Goal: Information Seeking & Learning: Compare options

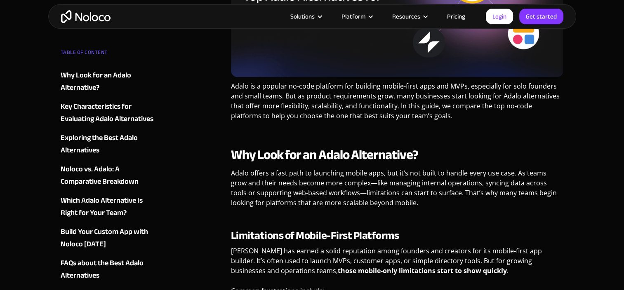
scroll to position [330, 0]
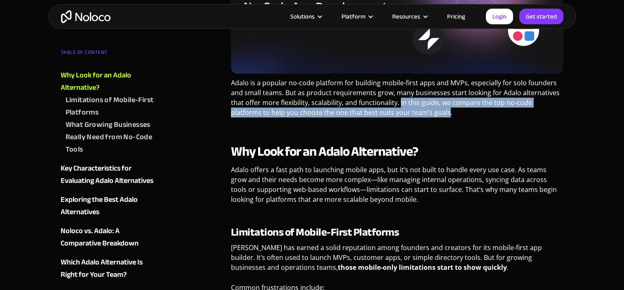
drag, startPoint x: 399, startPoint y: 105, endPoint x: 414, endPoint y: 117, distance: 19.6
click at [414, 117] on p "Adalo is a popular no-code platform for building mobile-first apps and MVPs, es…" at bounding box center [397, 101] width 333 height 46
drag, startPoint x: 414, startPoint y: 117, endPoint x: 309, endPoint y: 119, distance: 104.3
click at [309, 119] on p "Adalo is a popular no-code platform for building mobile-first apps and MVPs, es…" at bounding box center [397, 101] width 333 height 46
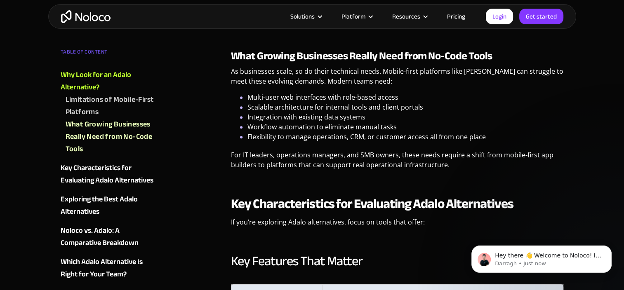
scroll to position [659, 0]
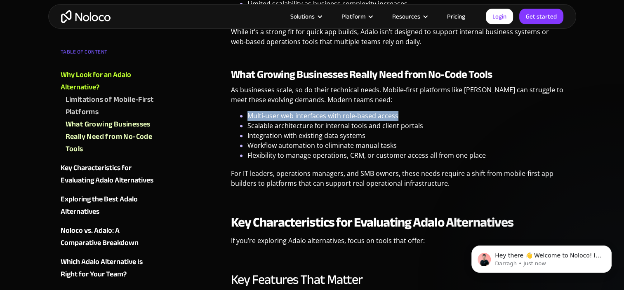
drag, startPoint x: 402, startPoint y: 113, endPoint x: 244, endPoint y: 119, distance: 158.4
click at [244, 119] on ul "Multi-user web interfaces with role-based access Scalable architecture for inte…" at bounding box center [397, 135] width 333 height 49
drag, startPoint x: 244, startPoint y: 119, endPoint x: 249, endPoint y: 124, distance: 7.3
click at [247, 125] on ul "Multi-user web interfaces with role-based access Scalable architecture for inte…" at bounding box center [397, 135] width 333 height 49
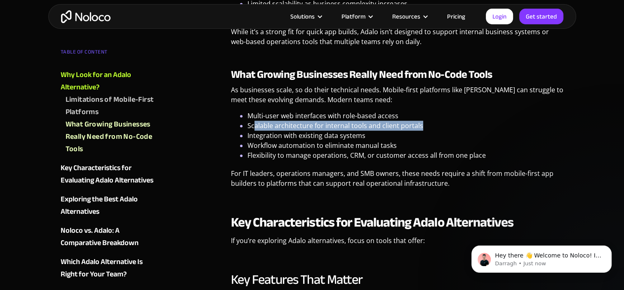
drag, startPoint x: 290, startPoint y: 120, endPoint x: 428, endPoint y: 126, distance: 138.6
click at [428, 126] on li "Scalable architecture for internal tools and client portals" at bounding box center [405, 126] width 316 height 10
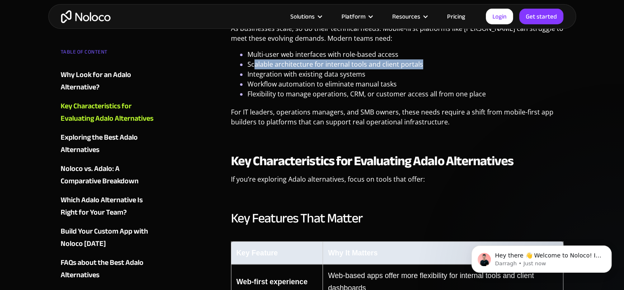
scroll to position [701, 0]
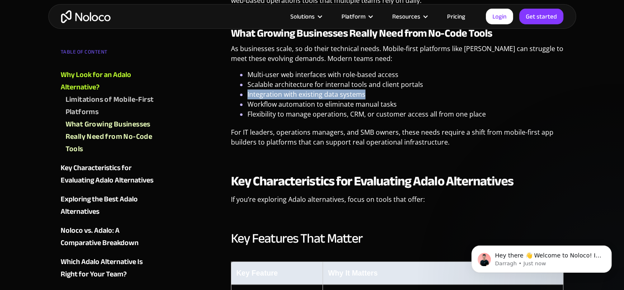
drag, startPoint x: 246, startPoint y: 92, endPoint x: 389, endPoint y: 96, distance: 143.5
click at [389, 96] on ul "Multi-user web interfaces with role-based access Scalable architecture for inte…" at bounding box center [397, 94] width 333 height 49
drag, startPoint x: 389, startPoint y: 96, endPoint x: 332, endPoint y: 105, distance: 57.7
click at [332, 105] on li "Workflow automation to eliminate manual tasks" at bounding box center [405, 104] width 316 height 10
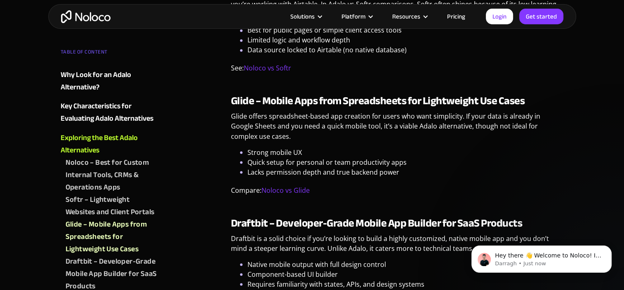
scroll to position [1442, 0]
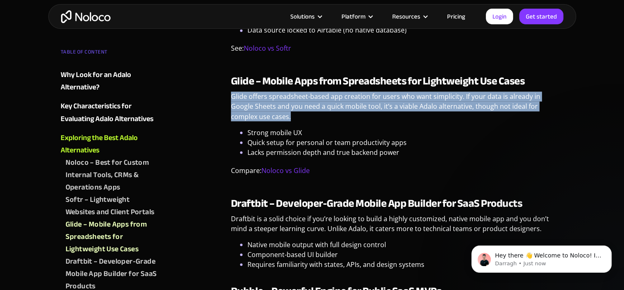
drag, startPoint x: 231, startPoint y: 91, endPoint x: 270, endPoint y: 113, distance: 44.7
click at [270, 113] on p "Glide offers spreadsheet-based app creation for users who want simplicity. If y…" at bounding box center [397, 109] width 333 height 36
click at [393, 100] on p "Glide offers spreadsheet-based app creation for users who want simplicity. If y…" at bounding box center [397, 109] width 333 height 36
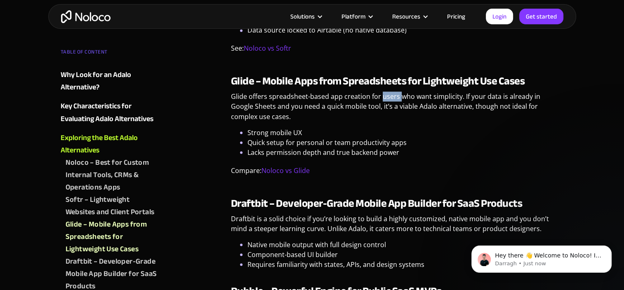
click at [393, 100] on p "Glide offers spreadsheet-based app creation for users who want simplicity. If y…" at bounding box center [397, 109] width 333 height 36
drag, startPoint x: 393, startPoint y: 100, endPoint x: 445, endPoint y: 102, distance: 52.8
click at [445, 102] on p "Glide offers spreadsheet-based app creation for users who want simplicity. If y…" at bounding box center [397, 109] width 333 height 36
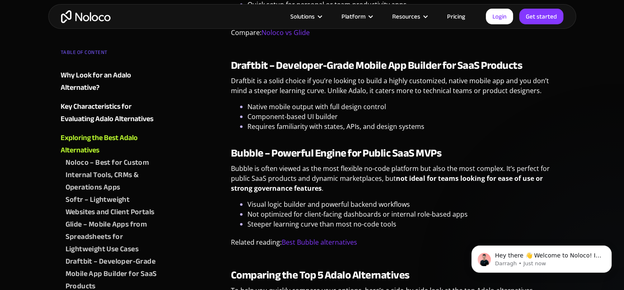
scroll to position [1566, 0]
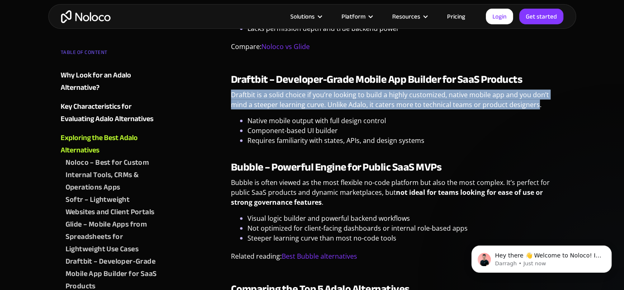
drag, startPoint x: 231, startPoint y: 95, endPoint x: 509, endPoint y: 104, distance: 277.9
click at [509, 104] on p "Draftbit is a solid choice if you’re looking to build a highly customized, nati…" at bounding box center [397, 103] width 333 height 26
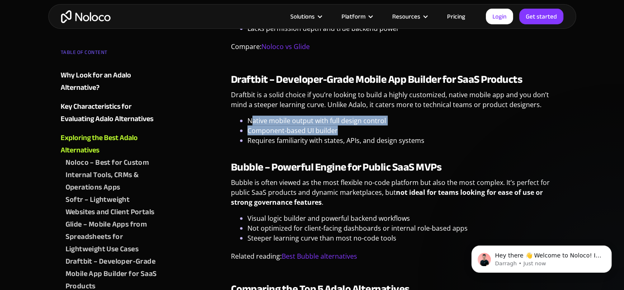
drag, startPoint x: 251, startPoint y: 120, endPoint x: 413, endPoint y: 128, distance: 161.8
click at [413, 128] on ul "Native mobile output with full design control Component-based UI builder Requir…" at bounding box center [397, 131] width 333 height 30
click at [323, 126] on li "Component-based UI builder" at bounding box center [405, 131] width 316 height 10
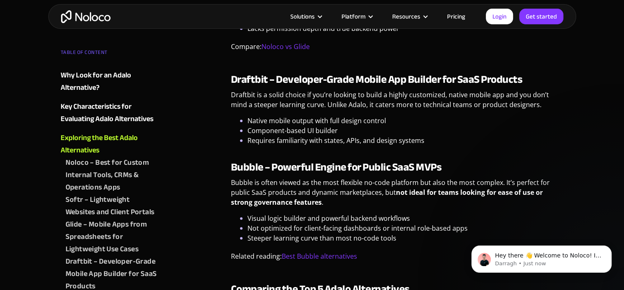
drag, startPoint x: 243, startPoint y: 129, endPoint x: 302, endPoint y: 130, distance: 58.9
click at [247, 129] on ul "Native mobile output with full design control Component-based UI builder Requir…" at bounding box center [397, 131] width 333 height 30
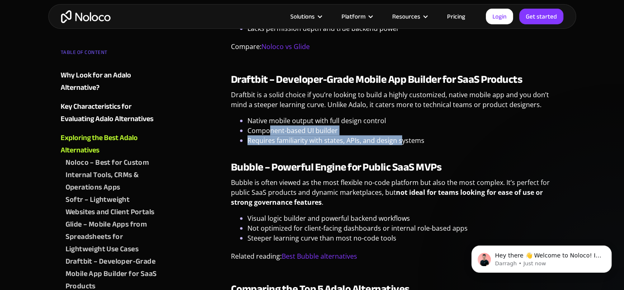
drag, startPoint x: 302, startPoint y: 130, endPoint x: 404, endPoint y: 142, distance: 102.4
click at [404, 142] on ul "Native mobile output with full design control Component-based UI builder Requir…" at bounding box center [397, 131] width 333 height 30
drag, startPoint x: 404, startPoint y: 142, endPoint x: 343, endPoint y: 143, distance: 60.6
click at [343, 143] on li "Requires familiarity with states, APIs, and design systems" at bounding box center [405, 141] width 316 height 10
click at [316, 143] on li "Requires familiarity with states, APIs, and design systems" at bounding box center [405, 141] width 316 height 10
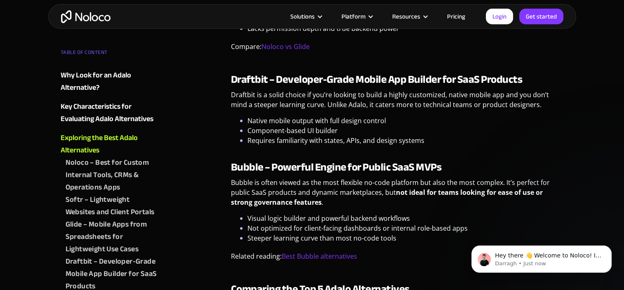
drag, startPoint x: 441, startPoint y: 142, endPoint x: 419, endPoint y: 143, distance: 22.7
click at [419, 143] on li "Requires familiarity with states, APIs, and design systems" at bounding box center [405, 141] width 316 height 10
drag, startPoint x: 419, startPoint y: 143, endPoint x: 263, endPoint y: 138, distance: 155.4
click at [263, 138] on li "Requires familiarity with states, APIs, and design systems" at bounding box center [405, 141] width 316 height 10
drag, startPoint x: 263, startPoint y: 138, endPoint x: 357, endPoint y: 138, distance: 94.0
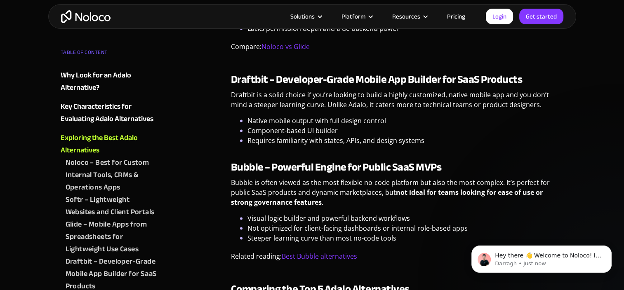
click at [357, 138] on li "Requires familiarity with states, APIs, and design systems" at bounding box center [405, 141] width 316 height 10
drag, startPoint x: 324, startPoint y: 140, endPoint x: 428, endPoint y: 143, distance: 103.5
click at [428, 143] on li "Requires familiarity with states, APIs, and design systems" at bounding box center [405, 141] width 316 height 10
drag, startPoint x: 428, startPoint y: 143, endPoint x: 359, endPoint y: 145, distance: 68.8
click at [359, 145] on li "Requires familiarity with states, APIs, and design systems" at bounding box center [405, 141] width 316 height 10
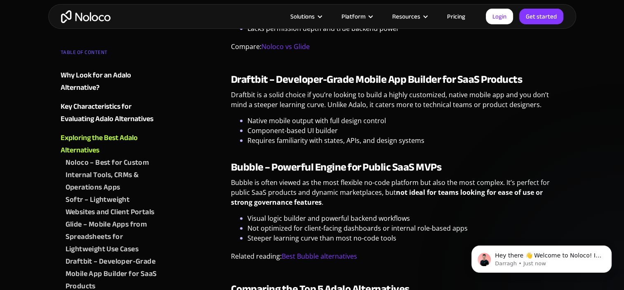
click at [252, 78] on strong "Draftbit – Developer-Grade Mobile App Builder for SaaS Products" at bounding box center [376, 79] width 291 height 20
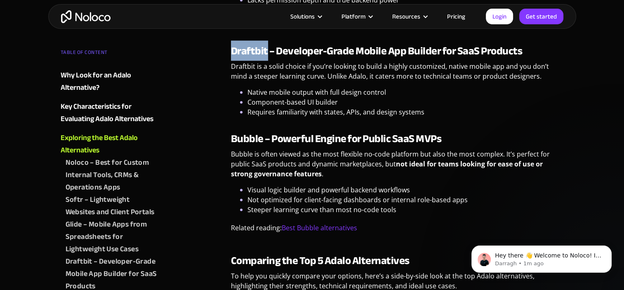
scroll to position [1648, 0]
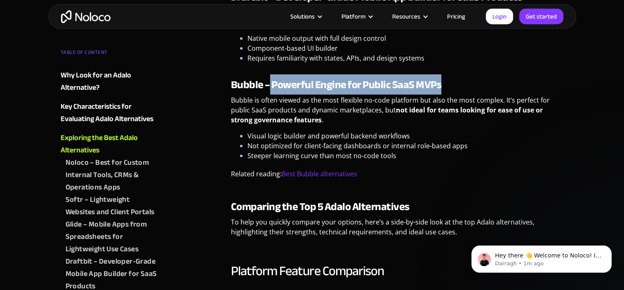
drag, startPoint x: 270, startPoint y: 83, endPoint x: 456, endPoint y: 86, distance: 186.3
click at [456, 86] on h3 "Bubble – Powerful Engine for Public SaaS MVPs" at bounding box center [397, 85] width 333 height 12
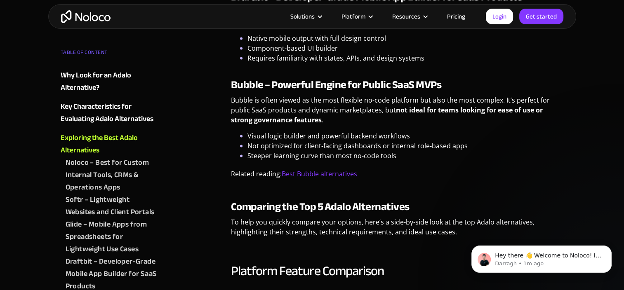
drag, startPoint x: 456, startPoint y: 86, endPoint x: 379, endPoint y: 123, distance: 85.3
click at [379, 123] on p "Bubble is often viewed as the most flexible no-code platform but also the most …" at bounding box center [397, 113] width 333 height 36
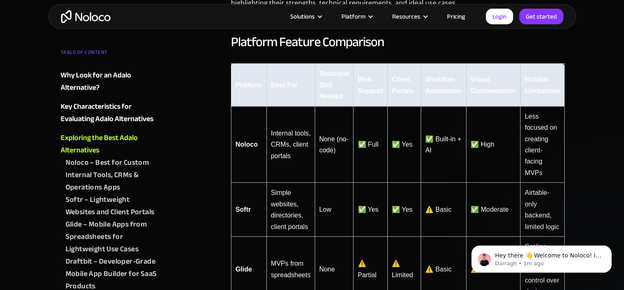
scroll to position [1854, 0]
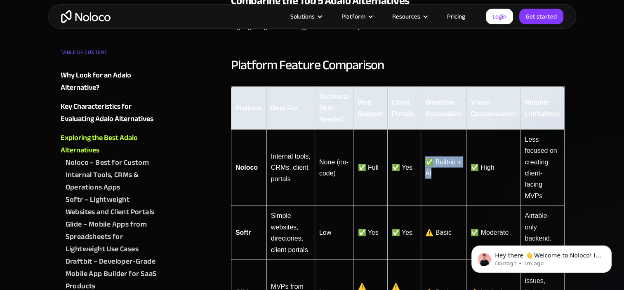
drag, startPoint x: 444, startPoint y: 169, endPoint x: 425, endPoint y: 155, distance: 23.6
click at [425, 155] on td "✅ Built-in + AI" at bounding box center [443, 167] width 45 height 77
drag, startPoint x: 425, startPoint y: 155, endPoint x: 537, endPoint y: 158, distance: 112.1
click at [537, 158] on td "Less focused on creating client-facing MVPs" at bounding box center [542, 167] width 44 height 77
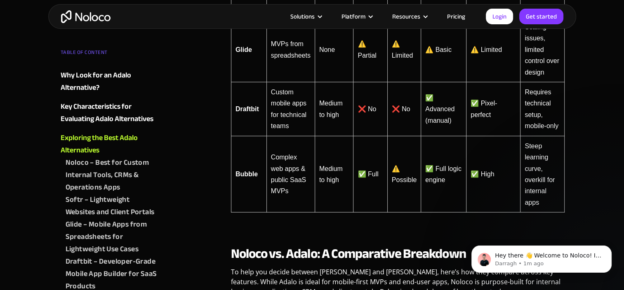
scroll to position [2102, 0]
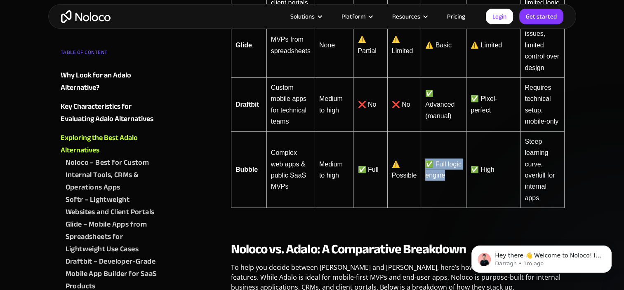
drag, startPoint x: 462, startPoint y: 178, endPoint x: 423, endPoint y: 155, distance: 45.4
click at [423, 155] on td "✅ Full logic engine" at bounding box center [443, 169] width 45 height 77
click at [249, 101] on strong "Draftbit" at bounding box center [246, 104] width 23 height 7
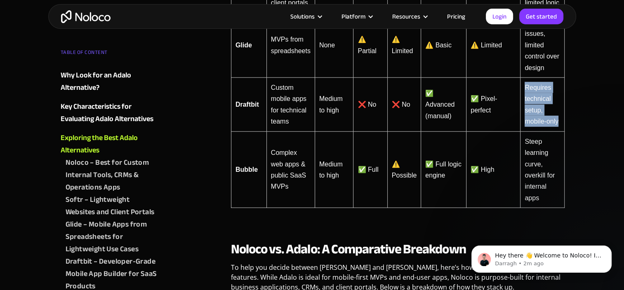
drag, startPoint x: 525, startPoint y: 84, endPoint x: 562, endPoint y: 118, distance: 50.5
click at [562, 118] on td "Requires technical setup, mobile-only" at bounding box center [542, 105] width 44 height 54
drag, startPoint x: 562, startPoint y: 118, endPoint x: 527, endPoint y: 119, distance: 34.6
click at [527, 119] on td "Requires technical setup, mobile-only" at bounding box center [542, 105] width 44 height 54
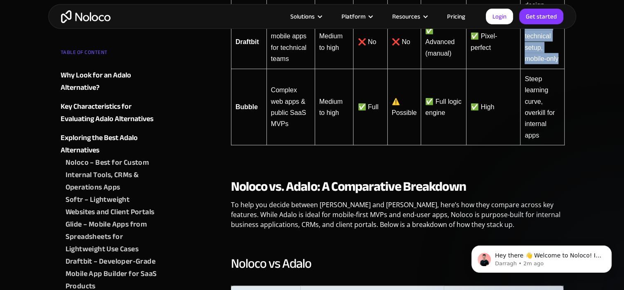
scroll to position [2184, 0]
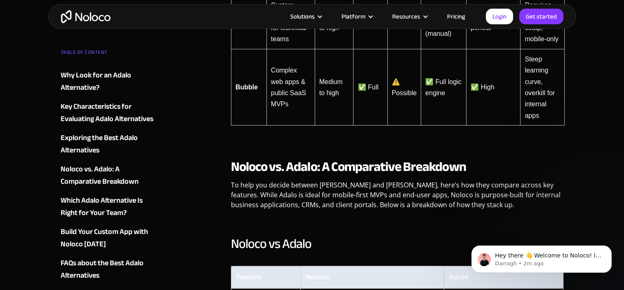
click at [241, 85] on strong "Bubble" at bounding box center [246, 87] width 22 height 7
